Goal: Task Accomplishment & Management: Use online tool/utility

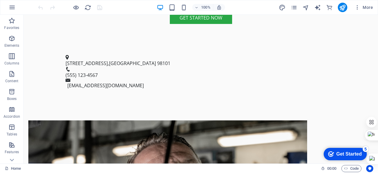
scroll to position [233, 0]
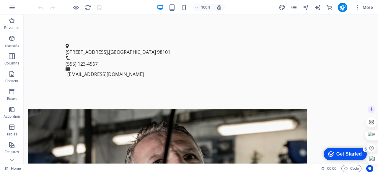
click at [378, 119] on div at bounding box center [372, 129] width 12 height 50
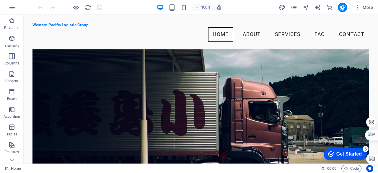
scroll to position [0, 0]
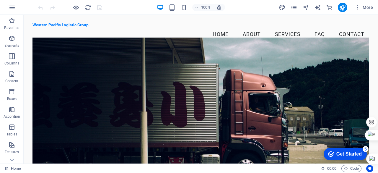
drag, startPoint x: 378, startPoint y: 32, endPoint x: 378, endPoint y: 64, distance: 31.3
click at [378, 64] on html "Western Pacific Logistic Group Home Favorites Elements Columns Content Boxes Ac…" at bounding box center [189, 86] width 378 height 173
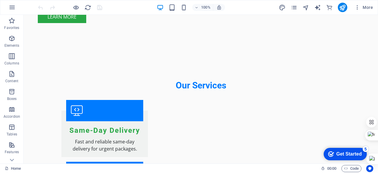
scroll to position [543, 0]
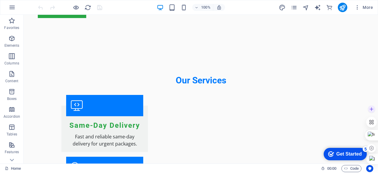
drag, startPoint x: 378, startPoint y: 97, endPoint x: 378, endPoint y: 143, distance: 46.7
click at [378, 143] on html "Western Pacific Logistic Group Home Favorites Elements Columns Content Boxes Ac…" at bounding box center [189, 86] width 378 height 173
drag, startPoint x: 378, startPoint y: 94, endPoint x: 378, endPoint y: 113, distance: 18.6
click at [378, 113] on div at bounding box center [378, 86] width 0 height 173
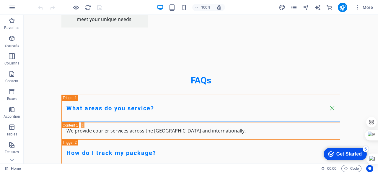
scroll to position [994, 0]
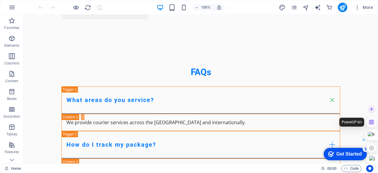
drag, startPoint x: 376, startPoint y: 151, endPoint x: 372, endPoint y: 124, distance: 27.2
click at [372, 124] on div at bounding box center [371, 129] width 11 height 50
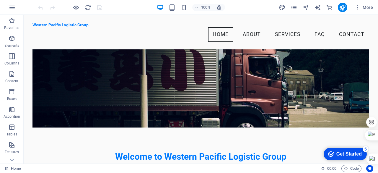
scroll to position [30, 0]
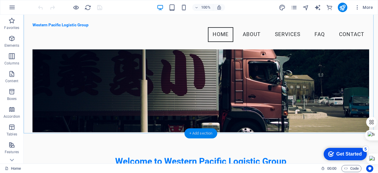
click at [202, 133] on div "+ Add section" at bounding box center [201, 133] width 33 height 10
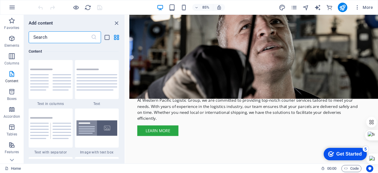
scroll to position [544, 0]
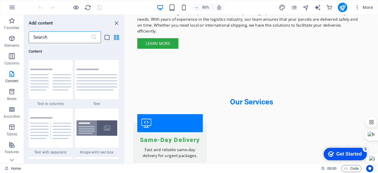
drag, startPoint x: 421, startPoint y: 33, endPoint x: 503, endPoint y: 111, distance: 112.7
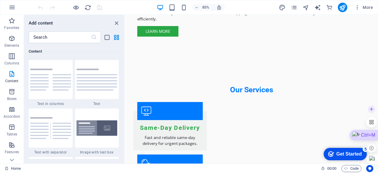
drag, startPoint x: 378, startPoint y: 96, endPoint x: 378, endPoint y: 131, distance: 35.5
click at [378, 131] on html "Western Pacific Logistic Group Home Favorites Elements Columns Content Boxes Ac…" at bounding box center [189, 86] width 378 height 173
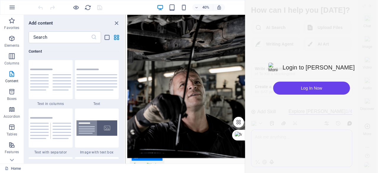
drag, startPoint x: 375, startPoint y: 124, endPoint x: 378, endPoint y: 143, distance: 19.4
click at [378, 143] on div at bounding box center [311, 86] width 133 height 173
drag, startPoint x: 378, startPoint y: 143, endPoint x: 374, endPoint y: 88, distance: 55.7
click at [374, 88] on div at bounding box center [311, 86] width 133 height 173
click at [378, 94] on div at bounding box center [311, 86] width 133 height 173
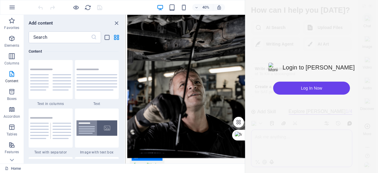
drag, startPoint x: 378, startPoint y: 94, endPoint x: 377, endPoint y: 22, distance: 71.5
click at [377, 22] on div at bounding box center [311, 86] width 133 height 173
